Goal: Information Seeking & Learning: Check status

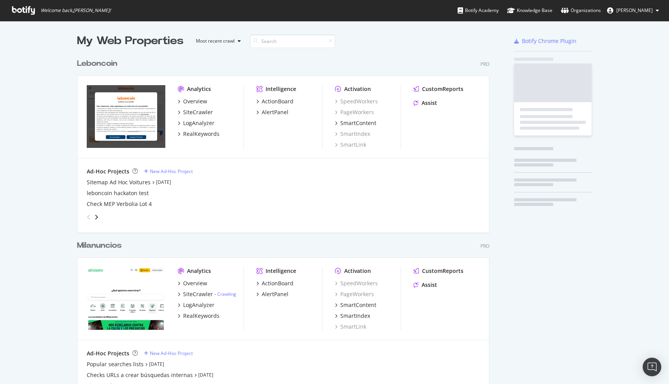
scroll to position [2356, 413]
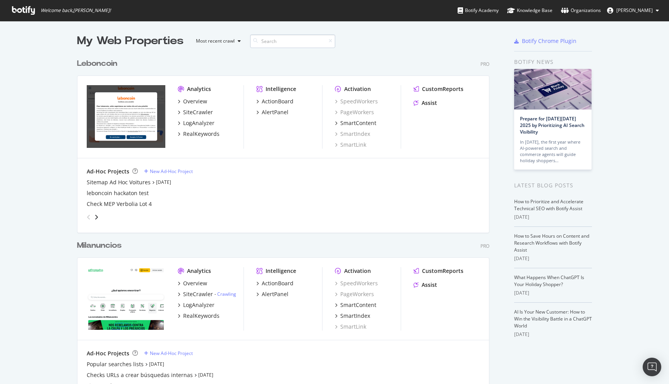
click at [264, 42] on input at bounding box center [292, 41] width 85 height 14
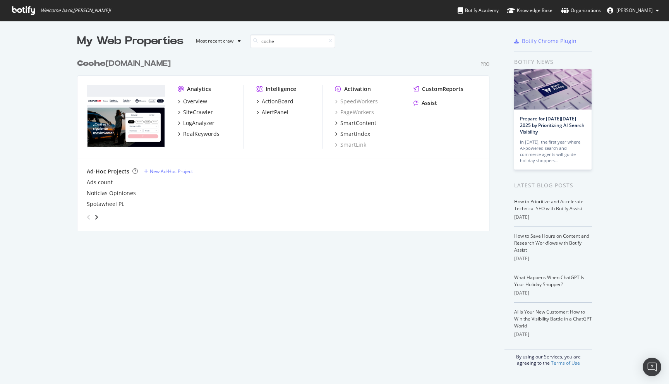
type input "coche"
click at [108, 63] on div "Coche [DOMAIN_NAME]" at bounding box center [124, 63] width 94 height 11
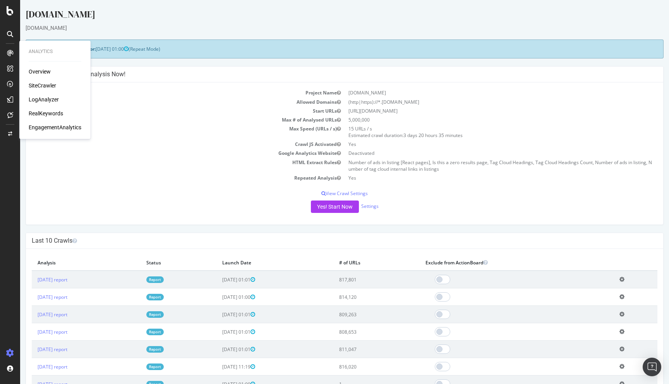
click at [43, 99] on div "LogAnalyzer" at bounding box center [44, 100] width 30 height 8
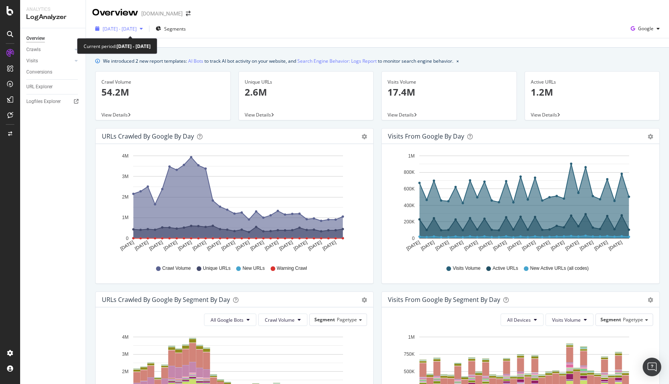
click at [131, 31] on span "[DATE] - [DATE]" at bounding box center [120, 29] width 34 height 7
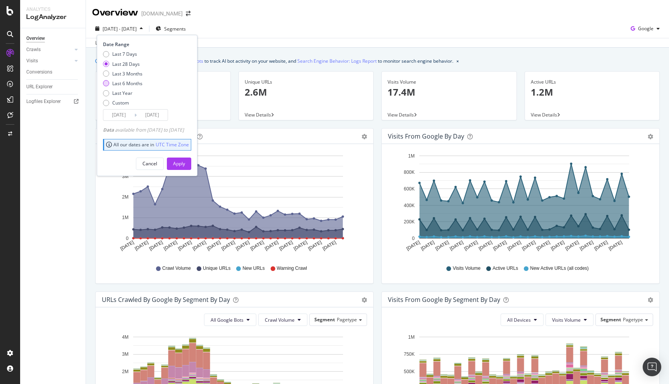
click at [125, 83] on div "Last 6 Months" at bounding box center [127, 83] width 30 height 7
type input "[DATE]"
click at [185, 164] on div "Apply" at bounding box center [179, 163] width 12 height 7
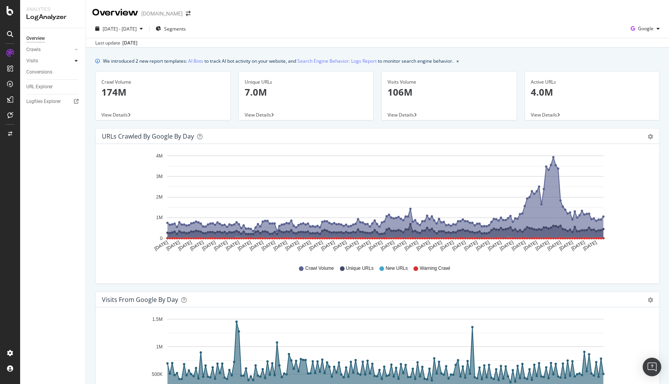
click at [78, 59] on div at bounding box center [76, 61] width 8 height 8
click at [75, 46] on div at bounding box center [76, 50] width 8 height 8
click at [38, 93] on div "HTTP Codes" at bounding box center [43, 91] width 26 height 8
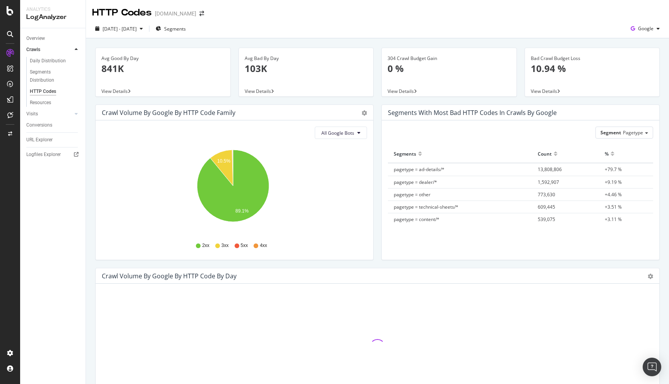
click at [236, 245] on icon at bounding box center [237, 245] width 5 height 5
click at [239, 245] on div "5xx" at bounding box center [242, 245] width 14 height 7
click at [338, 133] on span "All Google Bots" at bounding box center [337, 133] width 33 height 7
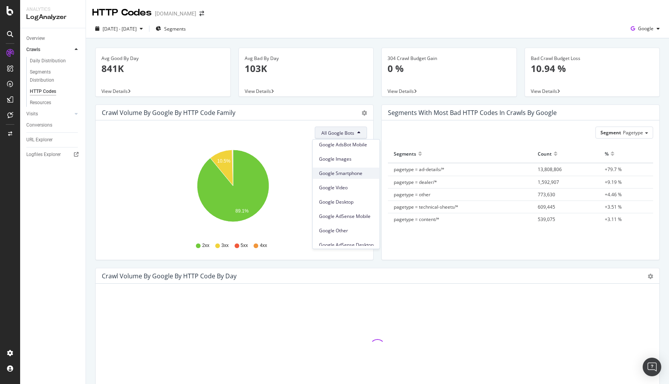
scroll to position [66, 0]
click at [276, 123] on div "All Google Bots Hold CMD (⌘) while clicking to filter the report. 10.5% 89.1% H…" at bounding box center [235, 189] width 278 height 139
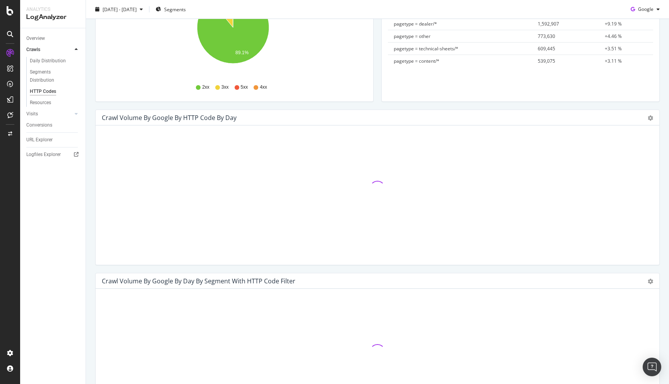
scroll to position [0, 0]
